Goal: Find specific page/section: Find specific page/section

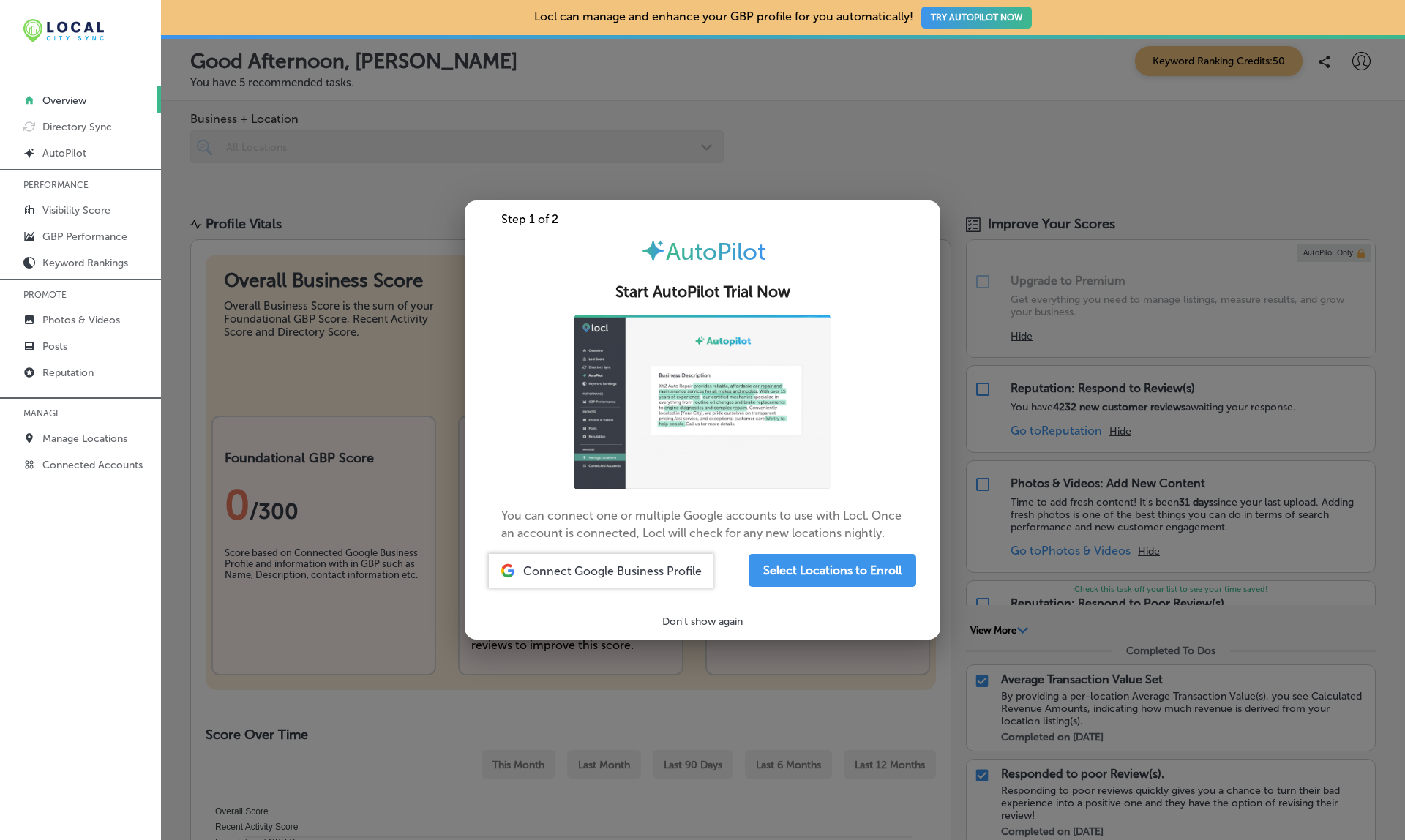
click at [312, 499] on div at bounding box center [702, 420] width 1405 height 840
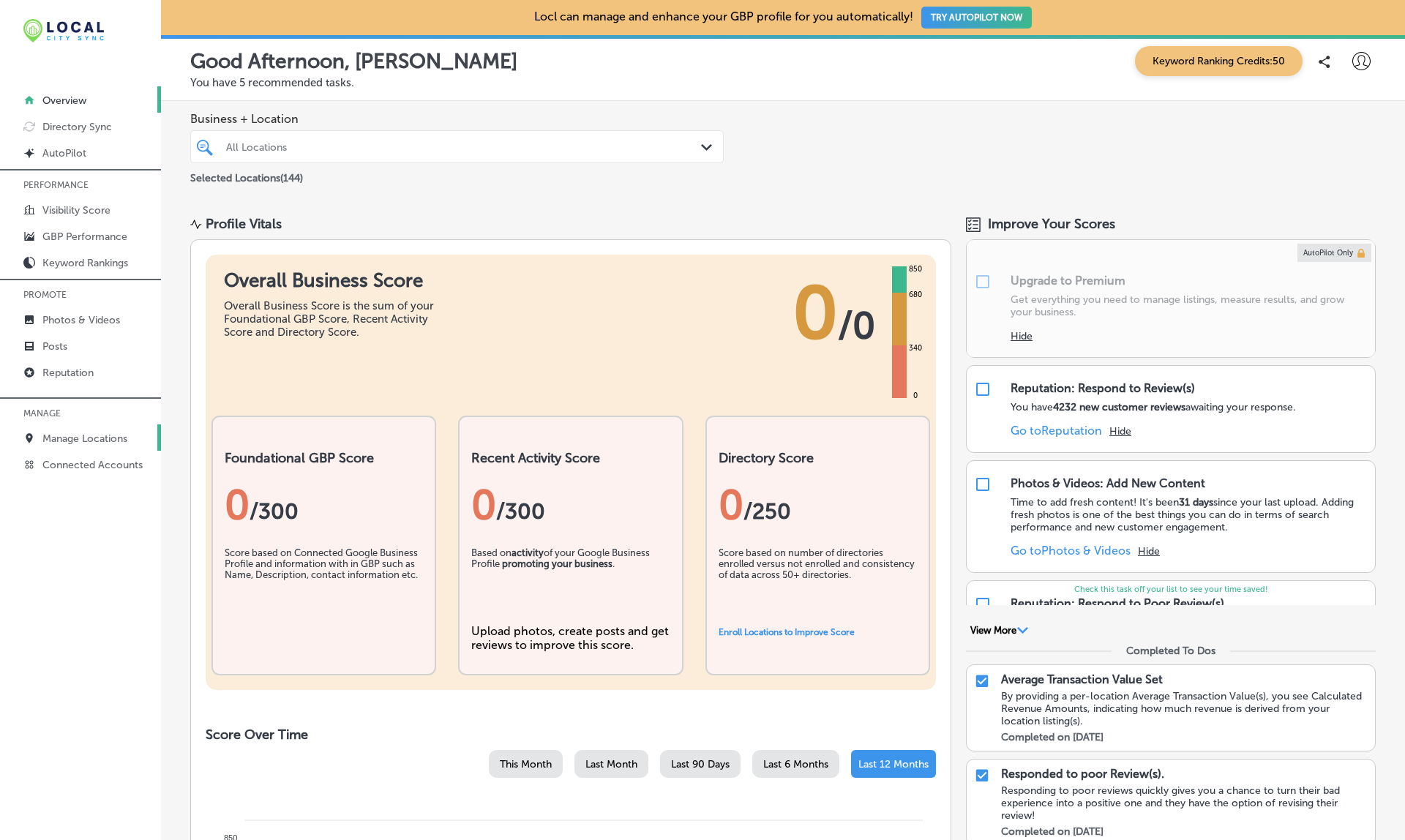
click at [68, 439] on p "Manage Locations" at bounding box center [85, 439] width 85 height 12
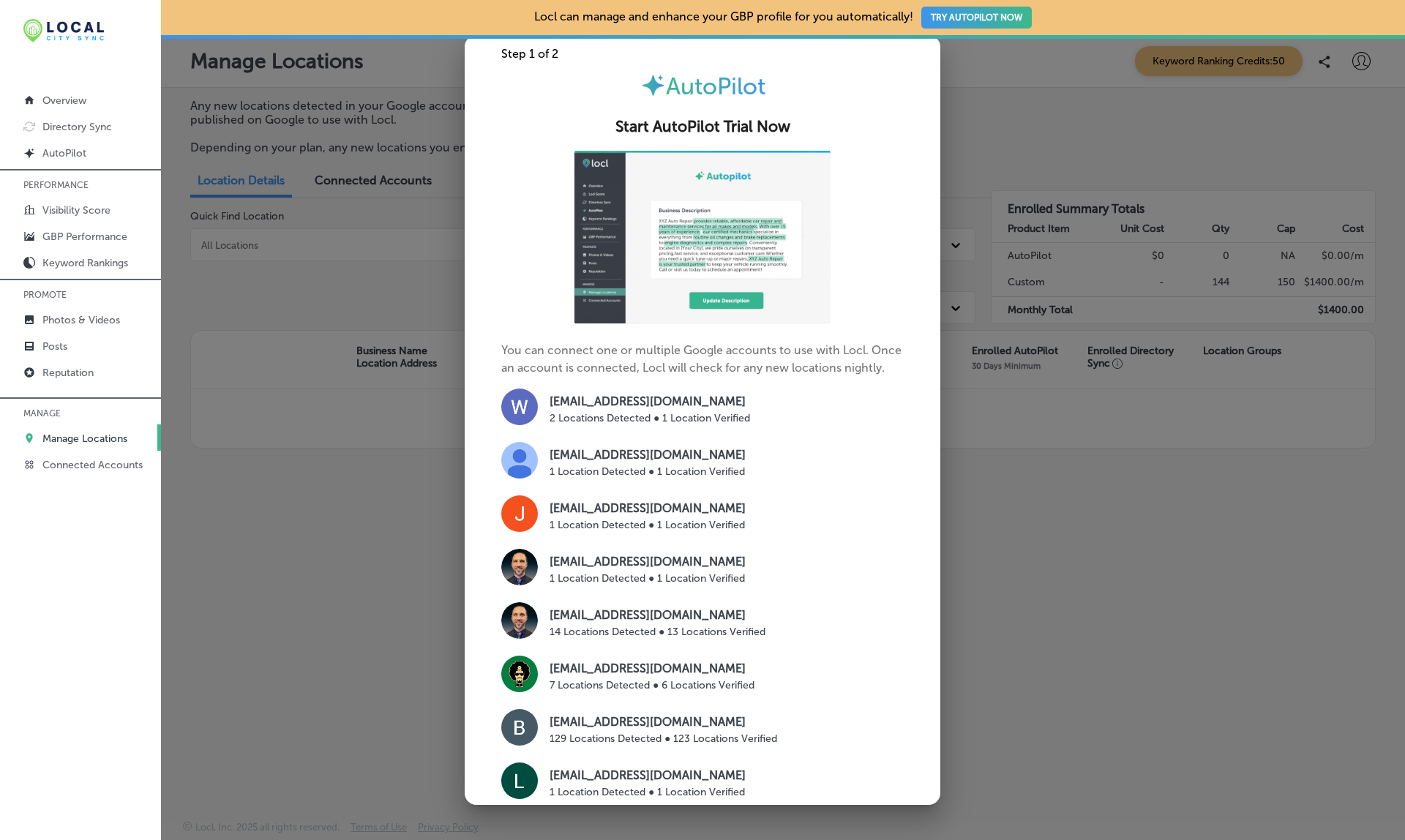
click at [945, 126] on div at bounding box center [702, 420] width 1405 height 840
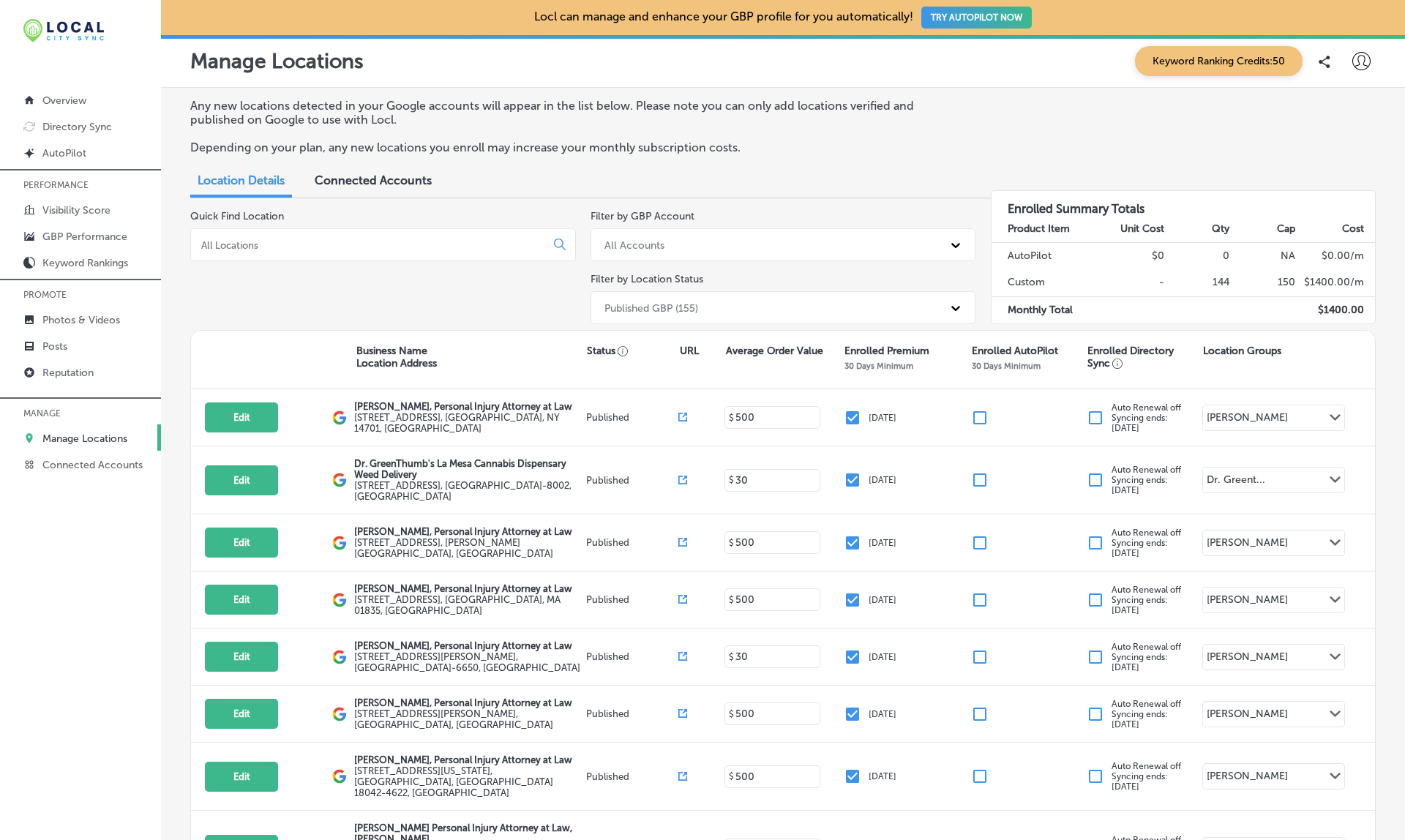
click at [402, 232] on div at bounding box center [382, 244] width 385 height 33
click at [367, 242] on input at bounding box center [371, 245] width 342 height 13
paste input "Port [PERSON_NAME] Personal Injury Attorney at Law, [PERSON_NAME]"
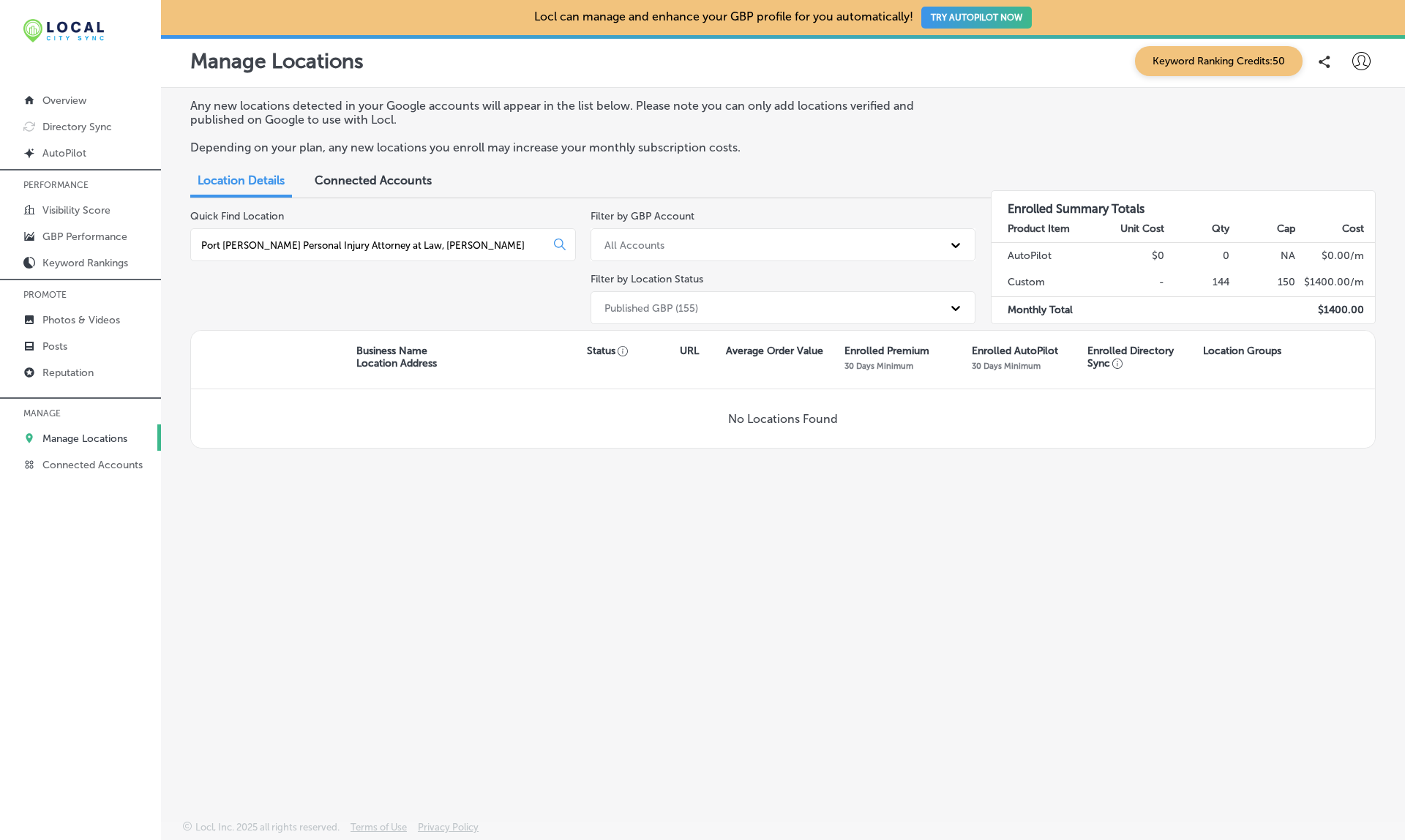
type input "Port [PERSON_NAME] Personal Injury Attorney at Law, [PERSON_NAME]"
